Goal: Find contact information: Find contact information

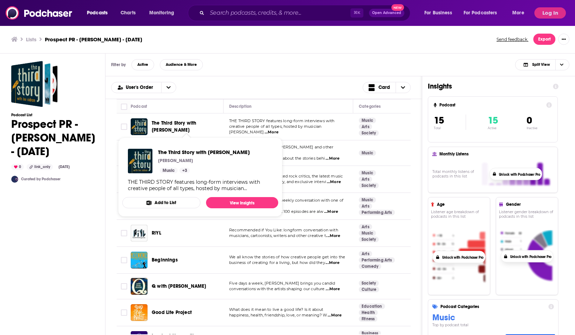
click at [171, 127] on span "The Third Story with [PERSON_NAME]" at bounding box center [174, 126] width 44 height 13
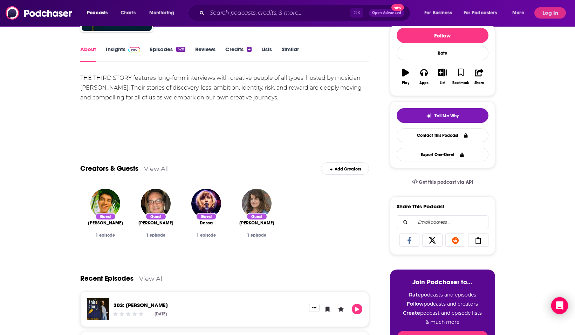
scroll to position [96, 0]
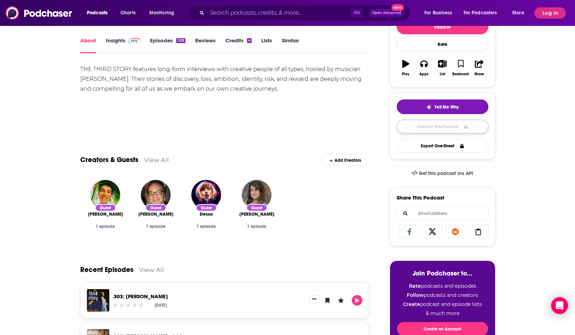
click at [418, 128] on link "Contact This Podcast" at bounding box center [442, 127] width 92 height 14
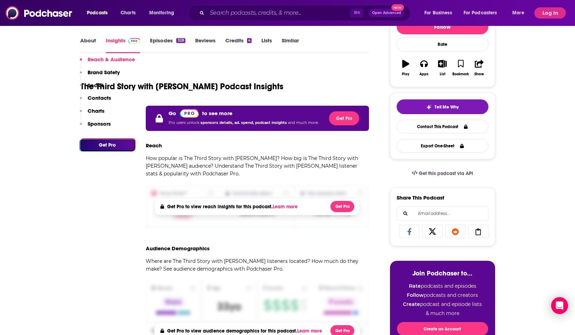
scroll to position [481, 0]
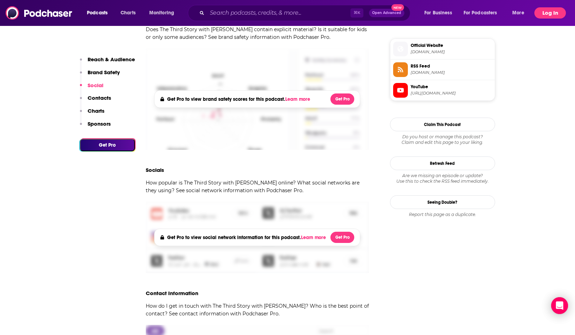
click at [449, 13] on button "Log In" at bounding box center [550, 12] width 32 height 11
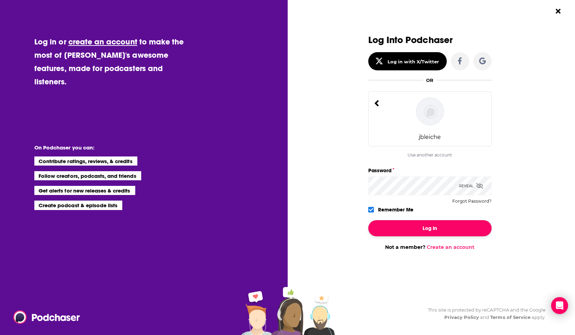
click at [419, 229] on button "Log In" at bounding box center [429, 228] width 123 height 16
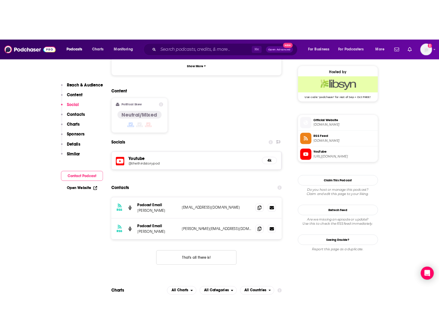
scroll to position [513, 0]
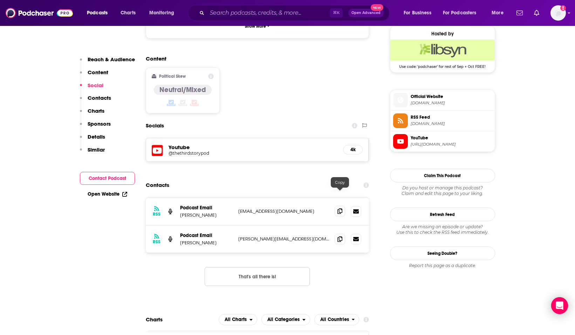
click at [339, 208] on icon at bounding box center [339, 211] width 5 height 6
click at [337, 206] on span at bounding box center [339, 211] width 11 height 11
click at [341, 236] on icon at bounding box center [339, 239] width 5 height 6
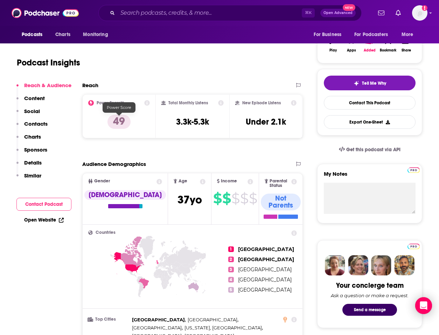
scroll to position [0, 0]
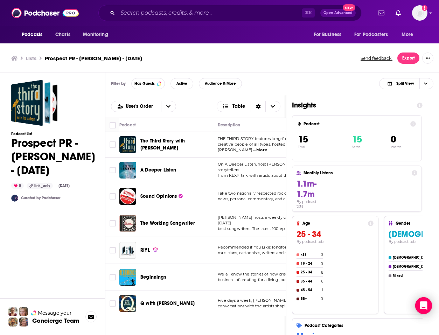
click at [153, 170] on span "A Deeper Listen" at bounding box center [158, 170] width 36 height 6
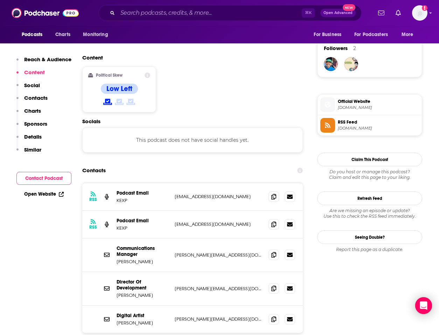
scroll to position [508, 0]
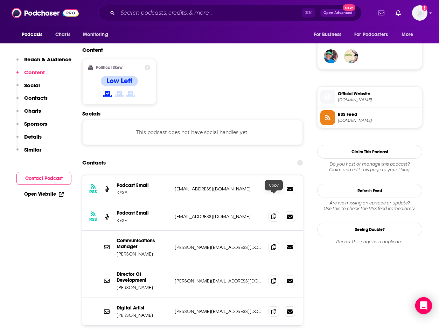
click at [273, 214] on icon at bounding box center [273, 217] width 5 height 6
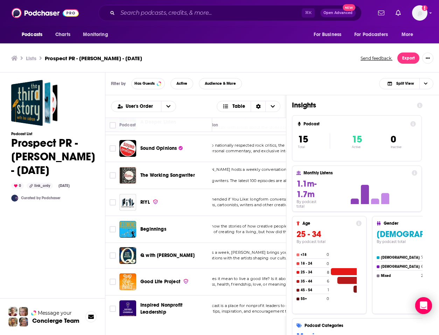
scroll to position [28, 22]
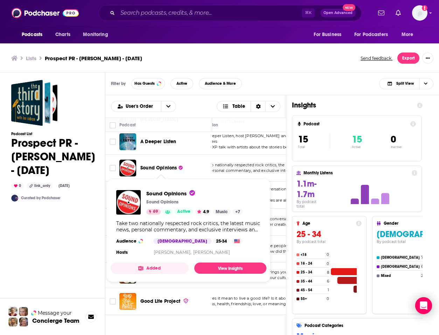
click at [161, 168] on span "Sound Opinions" at bounding box center [158, 168] width 36 height 6
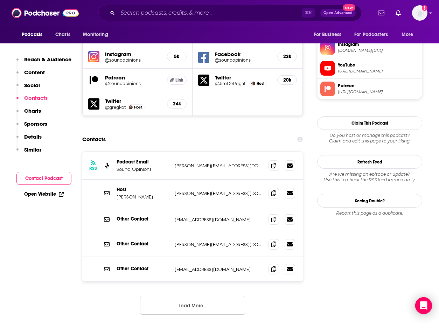
scroll to position [639, 0]
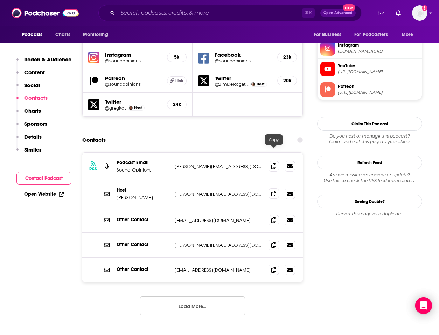
click at [273, 191] on icon at bounding box center [273, 194] width 5 height 6
click at [273, 163] on icon at bounding box center [273, 166] width 5 height 6
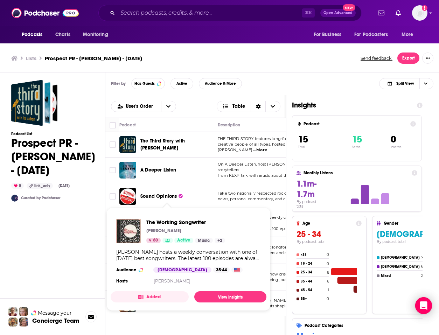
click at [170, 196] on span "Sound Opinions" at bounding box center [158, 196] width 36 height 6
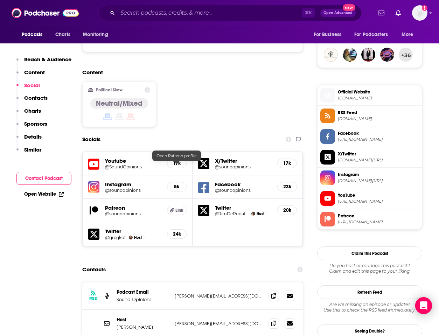
scroll to position [660, 0]
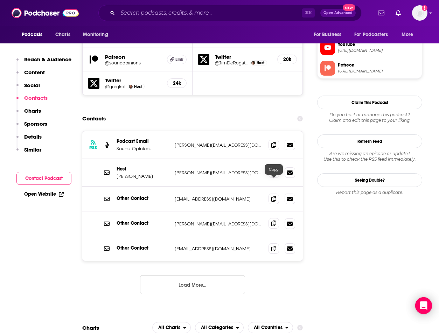
click at [272, 218] on span at bounding box center [274, 223] width 11 height 11
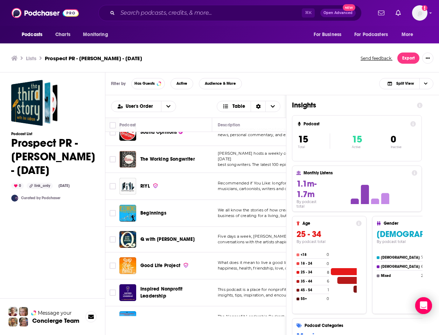
scroll to position [64, 0]
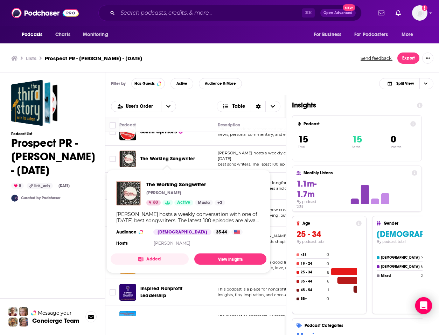
click at [155, 160] on span "The Working Songwriter" at bounding box center [167, 159] width 55 height 6
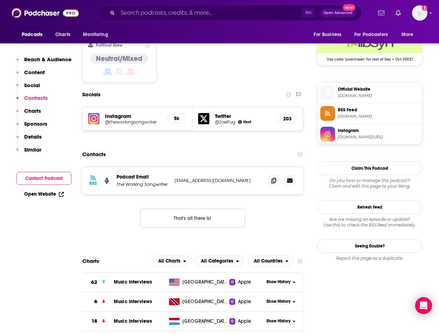
scroll to position [577, 0]
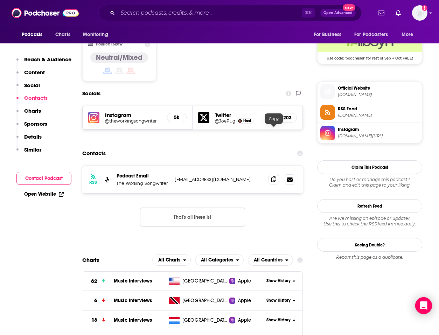
click at [276, 174] on span at bounding box center [274, 179] width 11 height 11
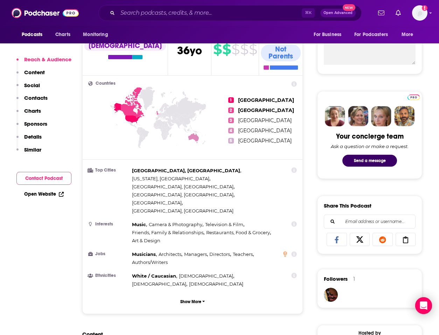
scroll to position [271, 0]
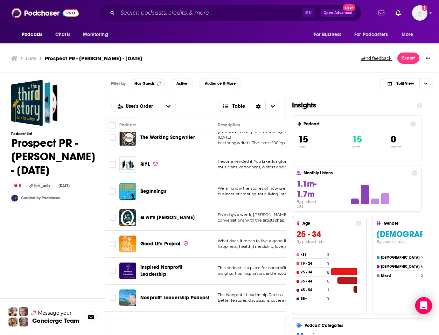
scroll to position [86, 0]
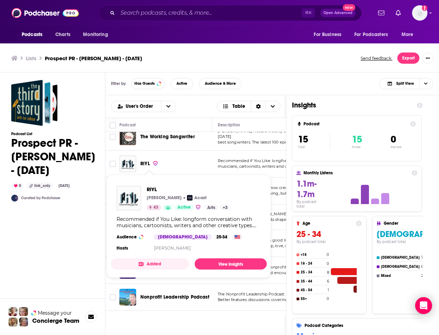
click at [141, 162] on span "RiYL" at bounding box center [144, 164] width 9 height 6
